Goal: Task Accomplishment & Management: Use online tool/utility

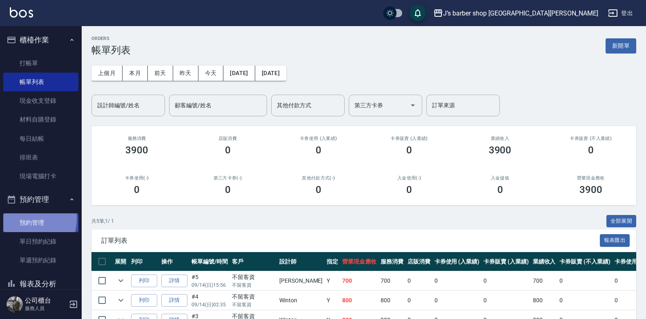
click at [26, 219] on link "預約管理" at bounding box center [40, 222] width 75 height 19
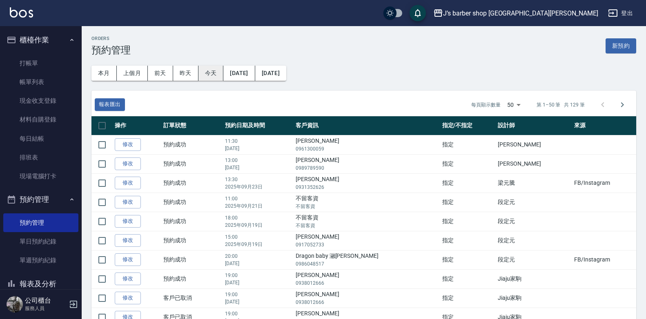
click at [217, 73] on button "今天" at bounding box center [210, 73] width 25 height 15
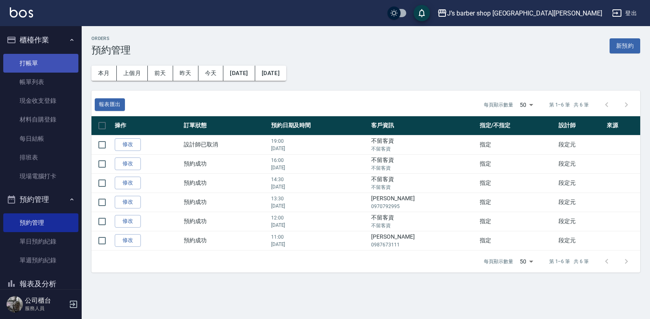
click at [20, 64] on link "打帳單" at bounding box center [40, 63] width 75 height 19
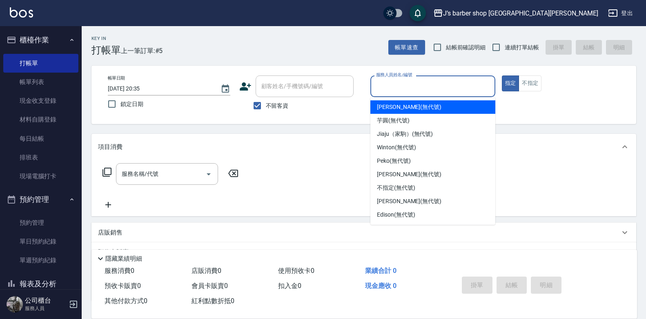
click at [417, 85] on input "服務人員姓名/編號" at bounding box center [433, 86] width 118 height 14
click at [409, 107] on span "[PERSON_NAME] (無代號)" at bounding box center [409, 107] width 64 height 9
type input "[PERSON_NAME](無代號)"
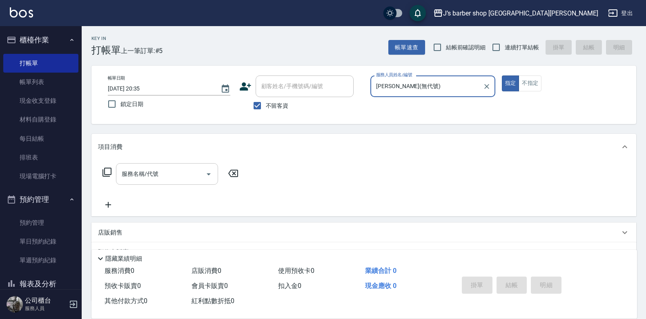
click at [176, 175] on input "服務名稱/代號" at bounding box center [161, 174] width 82 height 14
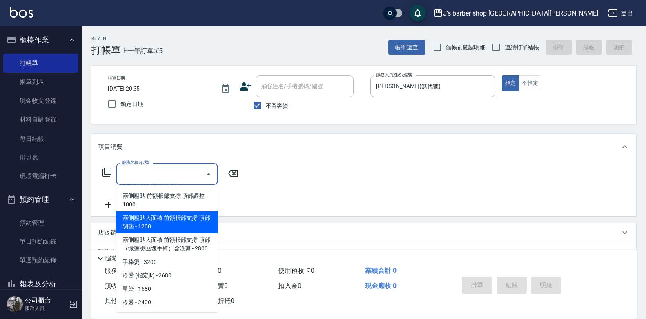
scroll to position [74, 0]
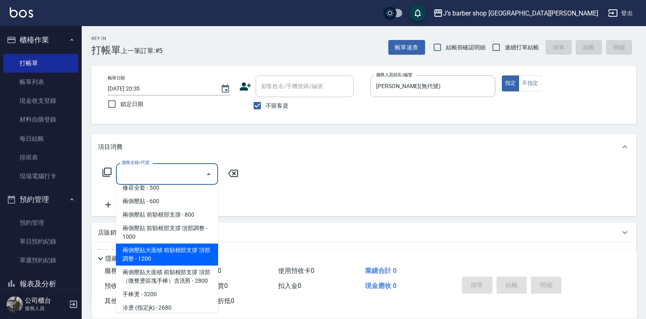
click at [181, 253] on span "兩側壓貼大面積 前額根部支撐 頂部調整 - 1200" at bounding box center [167, 255] width 102 height 22
type input "兩側壓貼大面積 前額根部支撐 頂部調整(Gp3)"
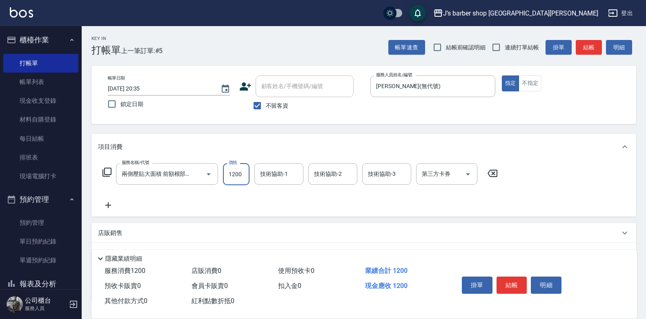
click at [241, 170] on input "1200" at bounding box center [236, 174] width 27 height 22
type input "2000"
click at [279, 173] on div "技術協助-1 技術協助-1" at bounding box center [278, 174] width 49 height 22
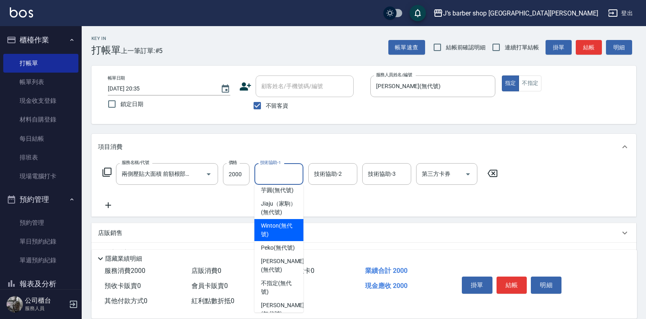
scroll to position [41, 0]
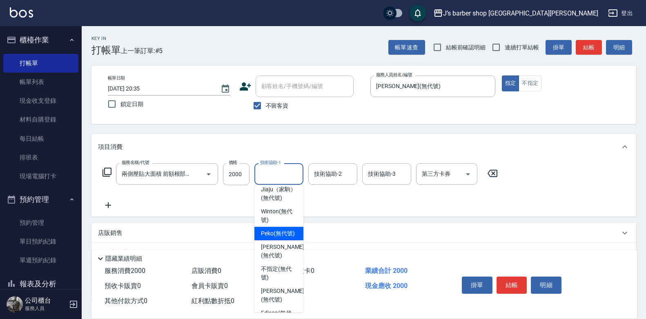
click at [286, 238] on span "Peko (無代號)" at bounding box center [278, 233] width 34 height 9
type input "Peko(無代號)"
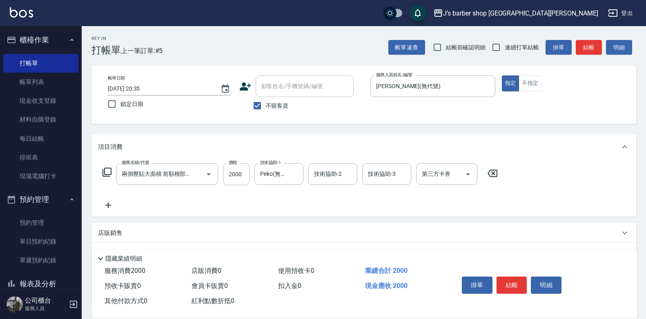
click at [590, 183] on div "服務名稱/代號 兩側壓貼大面積 前額根部支撐 頂部調整(Gp3) 服務名稱/代號 價格 2000 價格 技術協助-1 Peko(無代號) 技術協助-1 技術協…" at bounding box center [363, 188] width 544 height 57
click at [514, 283] on button "結帳" at bounding box center [511, 285] width 31 height 17
